Goal: Information Seeking & Learning: Understand process/instructions

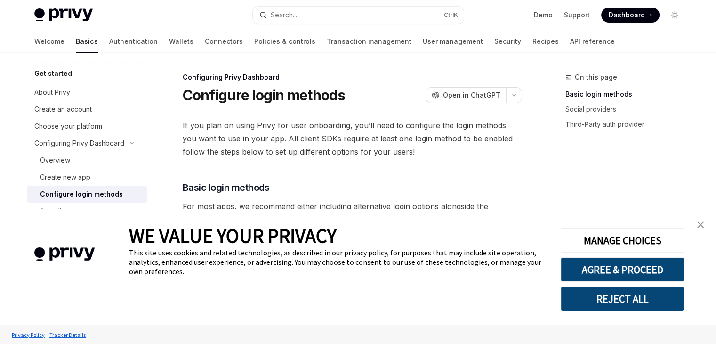
click at [705, 223] on link "close banner" at bounding box center [700, 224] width 19 height 19
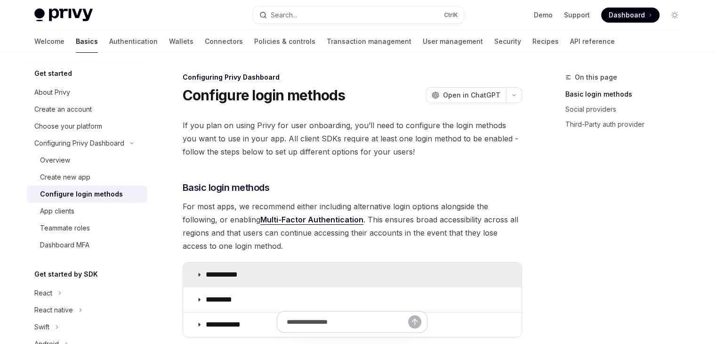
click at [228, 280] on summary "**********" at bounding box center [352, 274] width 339 height 24
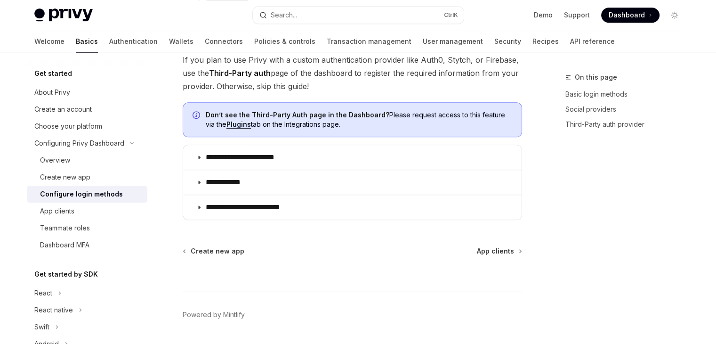
scroll to position [838, 0]
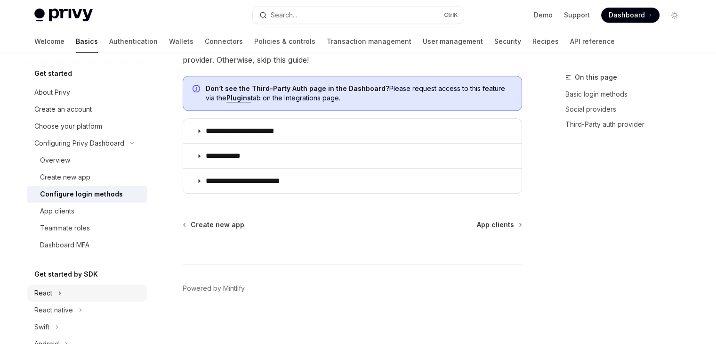
click at [74, 292] on button "React" at bounding box center [87, 292] width 121 height 17
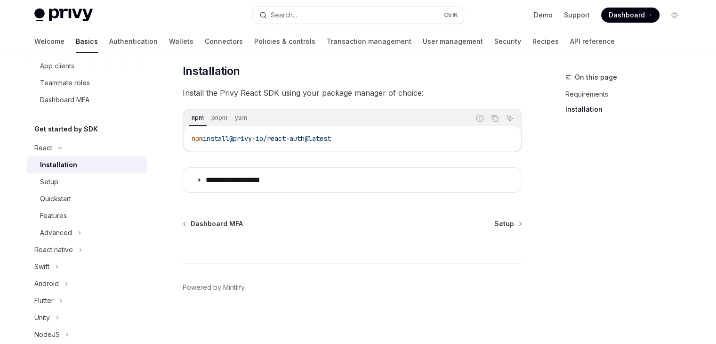
scroll to position [149, 0]
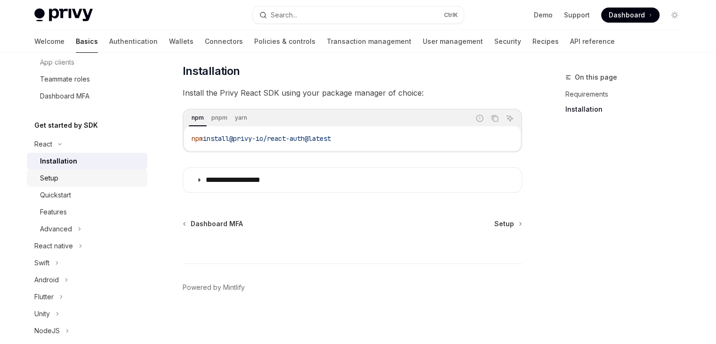
click at [70, 178] on div "Setup" at bounding box center [91, 177] width 102 height 11
type textarea "*"
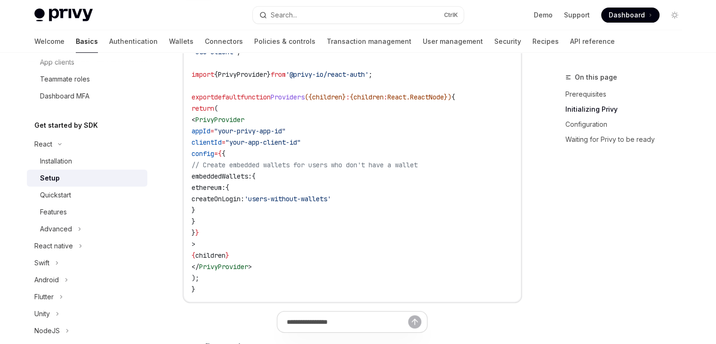
scroll to position [341, 0]
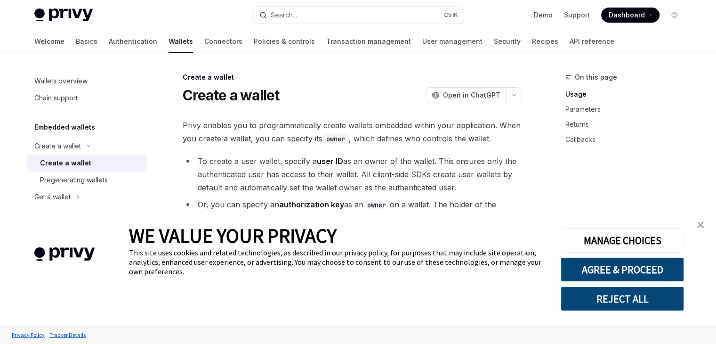
type textarea "*"
click at [701, 225] on img "close banner" at bounding box center [700, 224] width 7 height 7
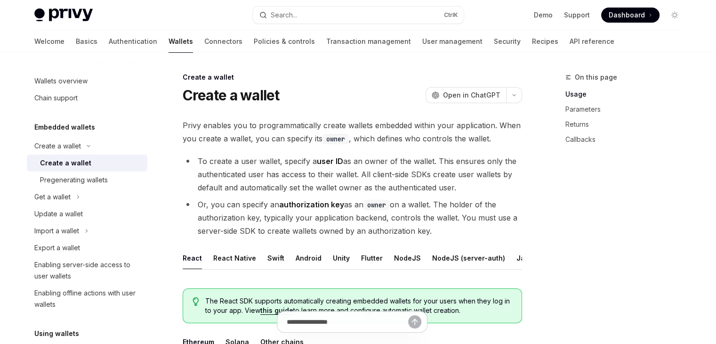
click at [624, 12] on span "Dashboard" at bounding box center [627, 14] width 36 height 9
